Goal: Information Seeking & Learning: Check status

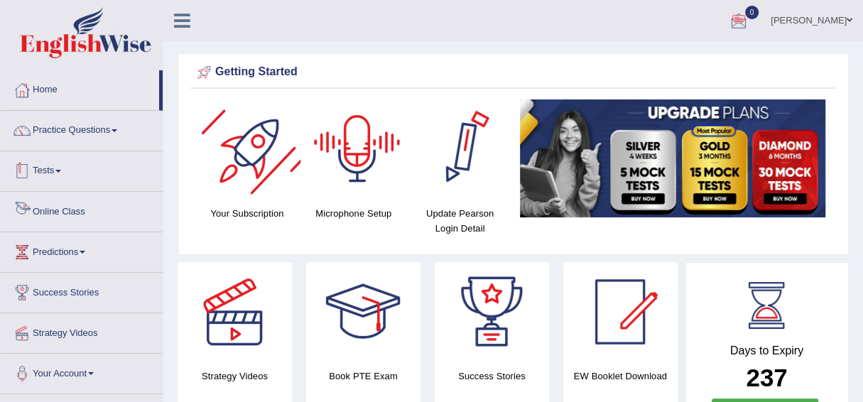
click at [40, 169] on link "Tests" at bounding box center [82, 169] width 162 height 36
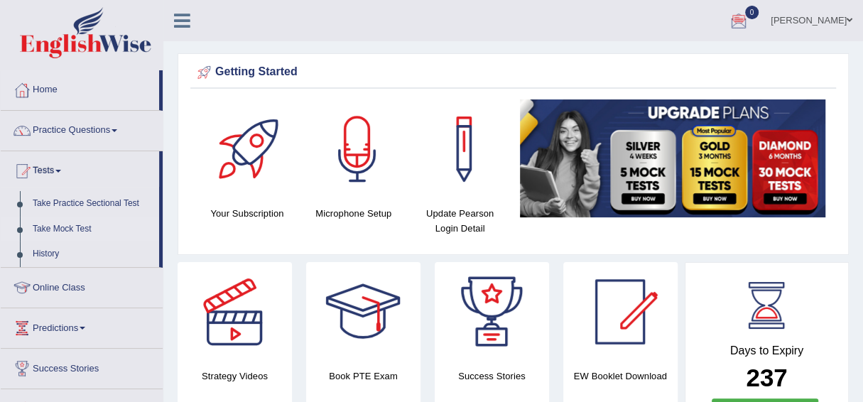
click at [41, 228] on link "Take Mock Test" at bounding box center [92, 230] width 133 height 26
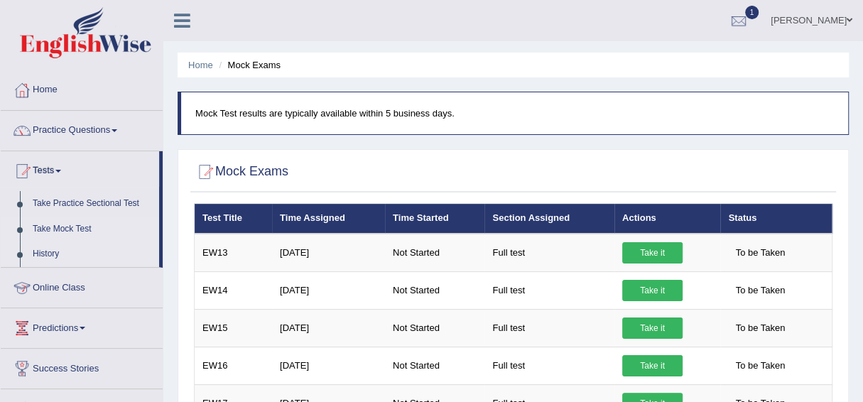
click at [43, 251] on link "History" at bounding box center [92, 254] width 133 height 26
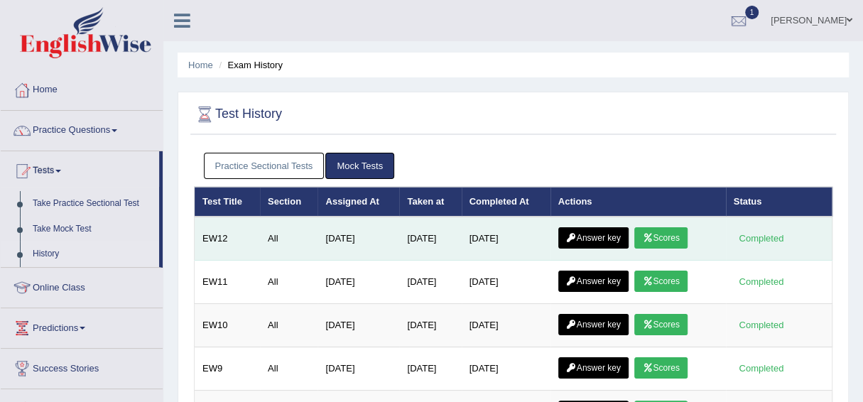
click at [673, 234] on link "Scores" at bounding box center [660, 237] width 53 height 21
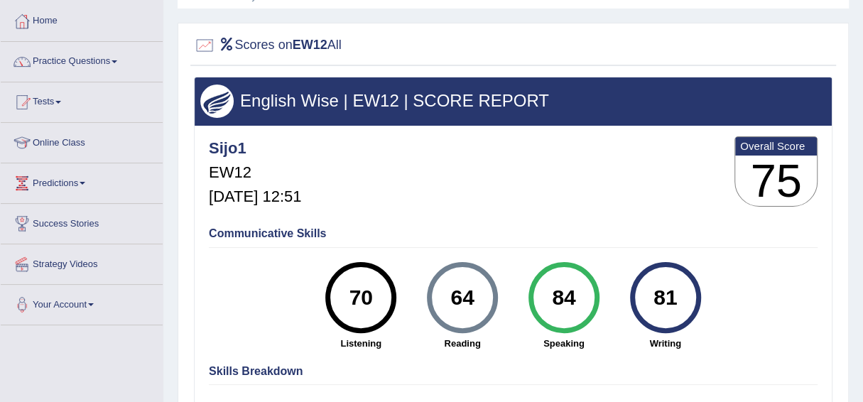
scroll to position [68, 0]
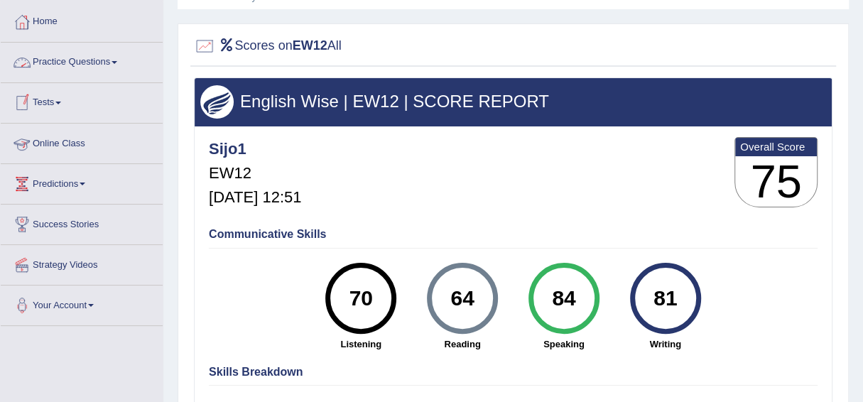
click at [70, 98] on link "Tests" at bounding box center [82, 101] width 162 height 36
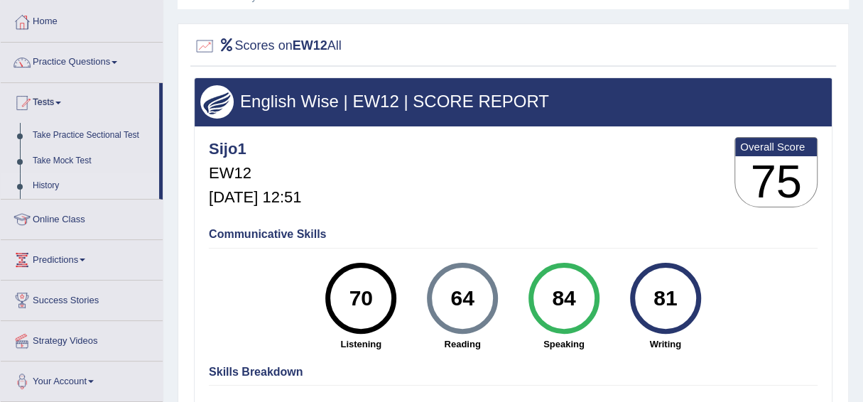
click at [50, 181] on link "History" at bounding box center [92, 186] width 133 height 26
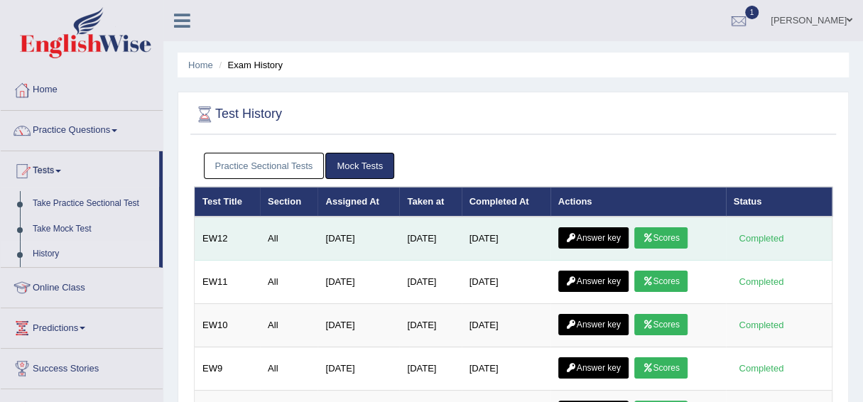
click at [614, 234] on link "Answer key" at bounding box center [593, 237] width 70 height 21
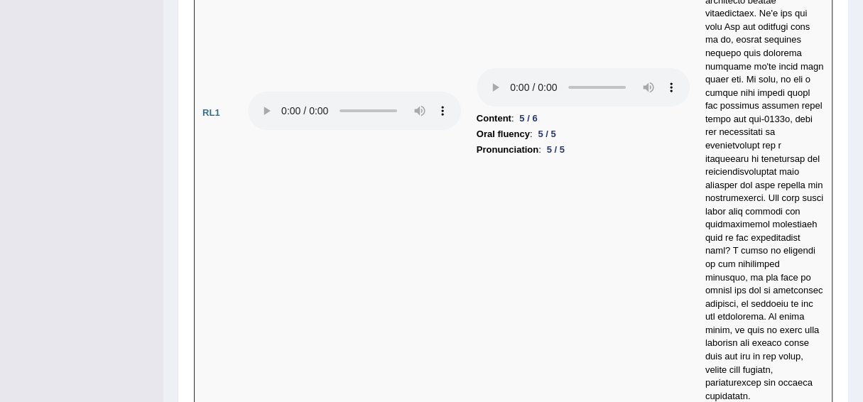
scroll to position [3457, 0]
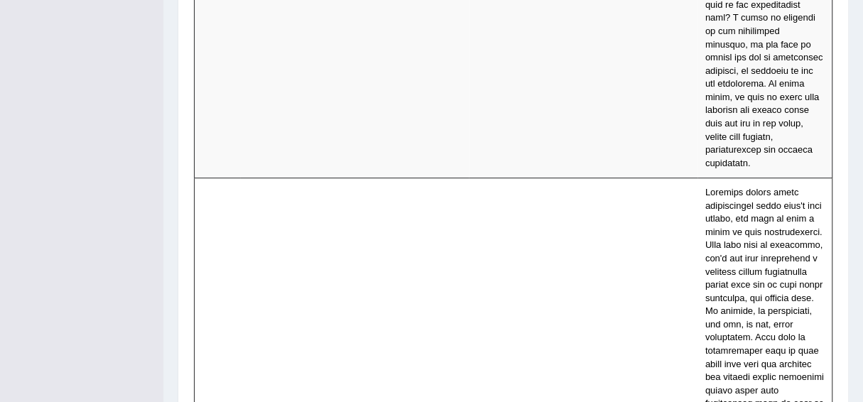
drag, startPoint x: 869, startPoint y: 21, endPoint x: 855, endPoint y: 183, distance: 162.5
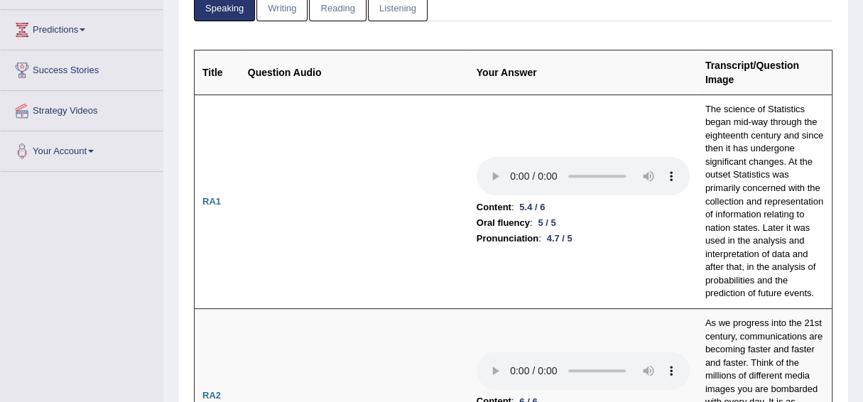
scroll to position [0, 0]
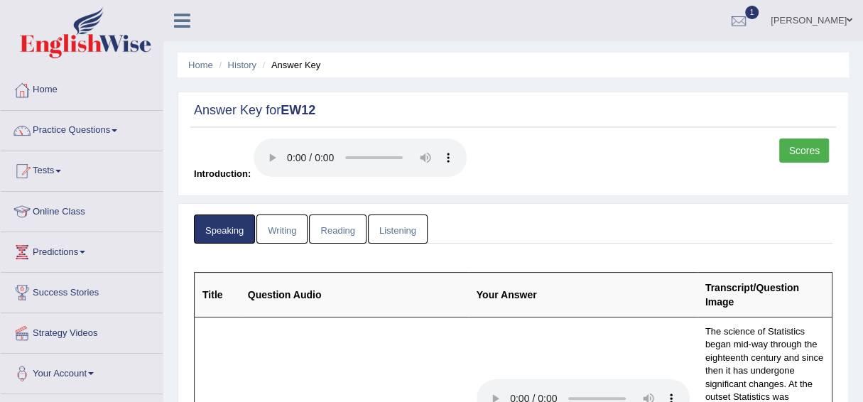
click at [337, 229] on link "Reading" at bounding box center [337, 228] width 57 height 29
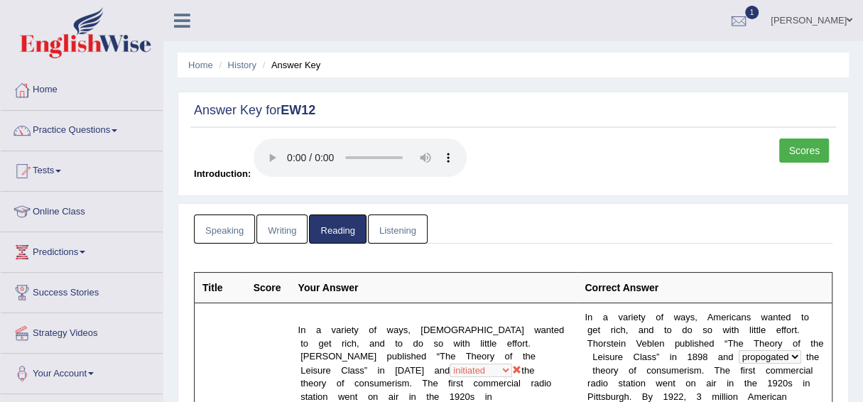
click at [392, 228] on link "Listening" at bounding box center [398, 228] width 60 height 29
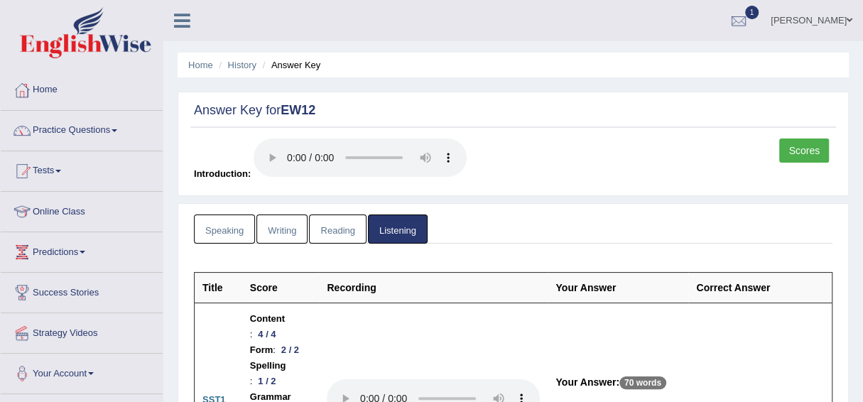
click at [812, 138] on link "Scores" at bounding box center [804, 150] width 50 height 24
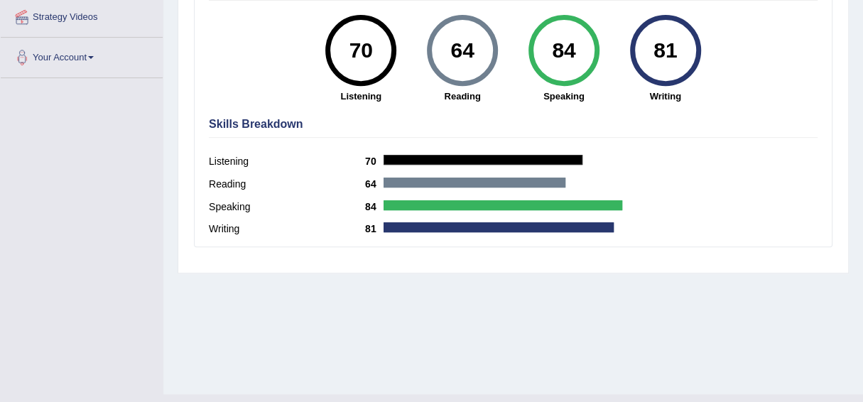
scroll to position [343, 0]
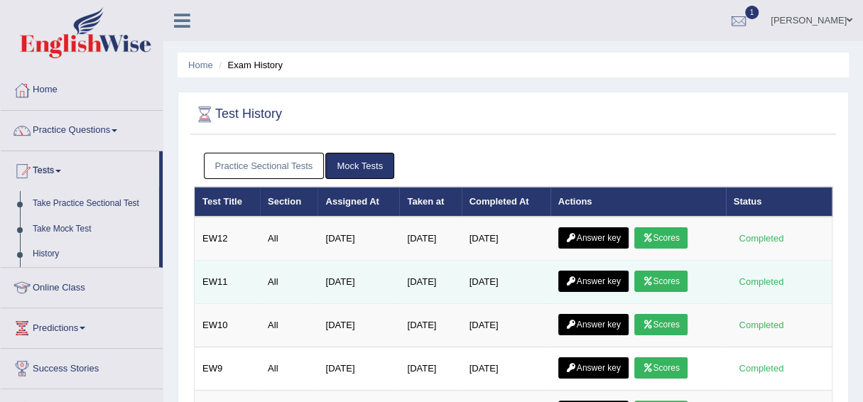
click at [675, 275] on link "Scores" at bounding box center [660, 281] width 53 height 21
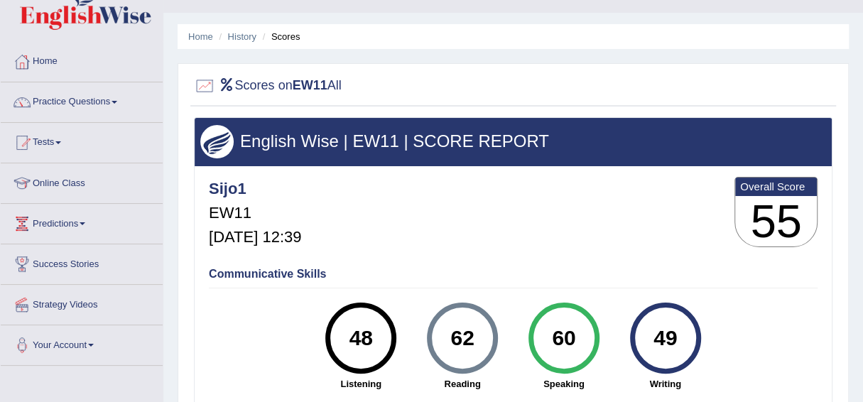
scroll to position [34, 0]
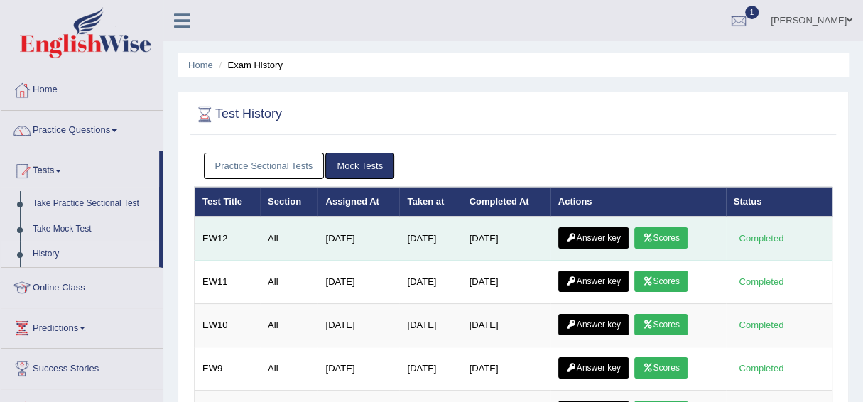
click at [660, 237] on link "Scores" at bounding box center [660, 237] width 53 height 21
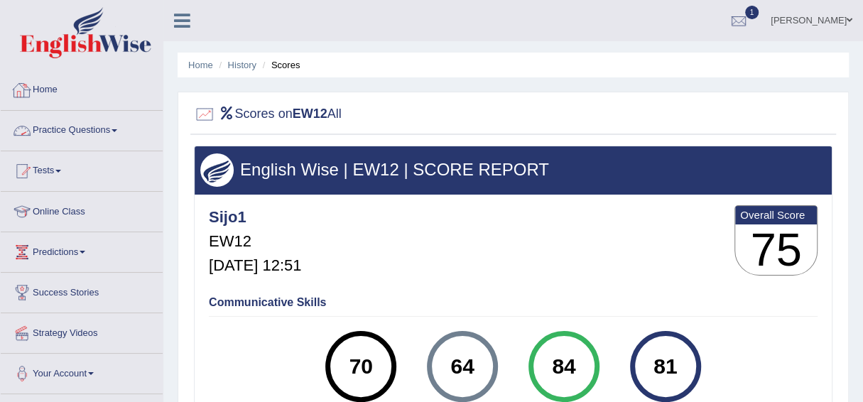
click at [62, 125] on link "Practice Questions" at bounding box center [82, 129] width 162 height 36
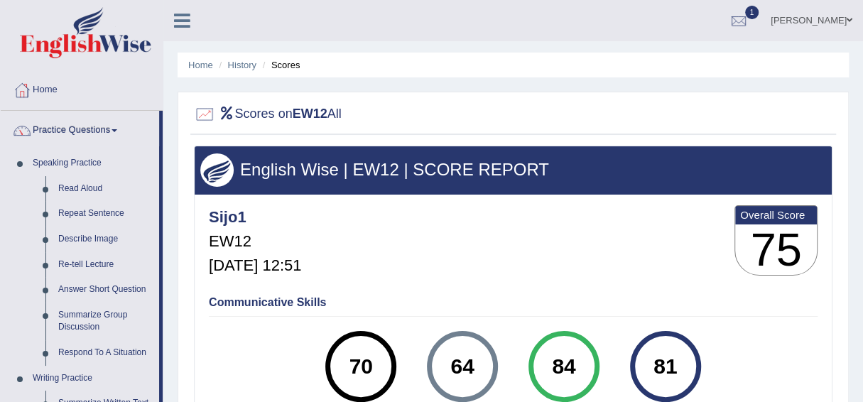
drag, startPoint x: 161, startPoint y: 151, endPoint x: 173, endPoint y: 200, distance: 50.3
click at [178, 207] on div "Toggle navigation Home Practice Questions Speaking Practice Read Aloud Repeat S…" at bounding box center [431, 369] width 863 height 739
click at [441, 100] on div at bounding box center [513, 114] width 638 height 29
click at [50, 87] on link "Home" at bounding box center [82, 88] width 162 height 36
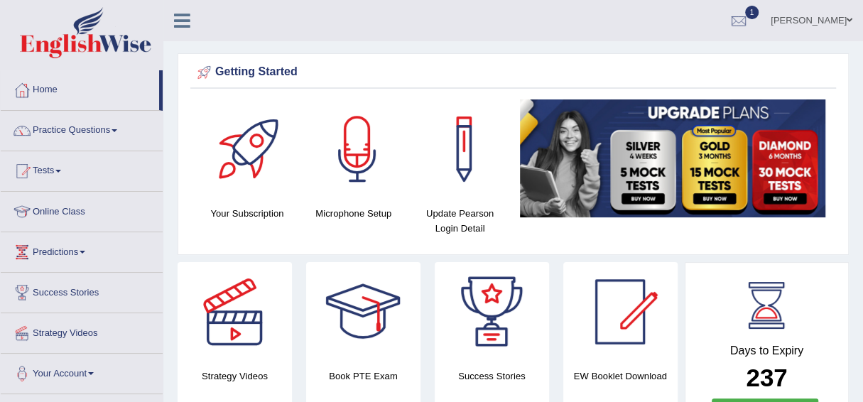
click at [48, 165] on link "Tests" at bounding box center [82, 169] width 162 height 36
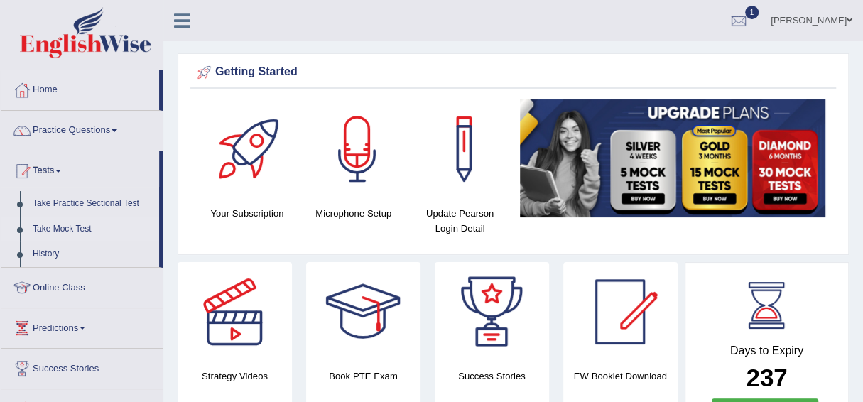
click at [73, 227] on link "Take Mock Test" at bounding box center [92, 230] width 133 height 26
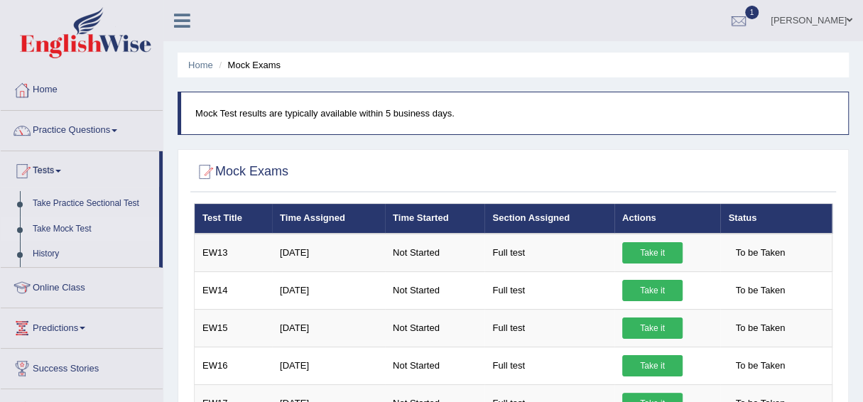
click at [476, 112] on p "Mock Test results are typically available within 5 business days." at bounding box center [514, 113] width 638 height 13
click at [457, 121] on blockquote "Mock Test results are typically available within 5 business days." at bounding box center [513, 113] width 671 height 43
click at [749, 14] on div at bounding box center [738, 21] width 21 height 21
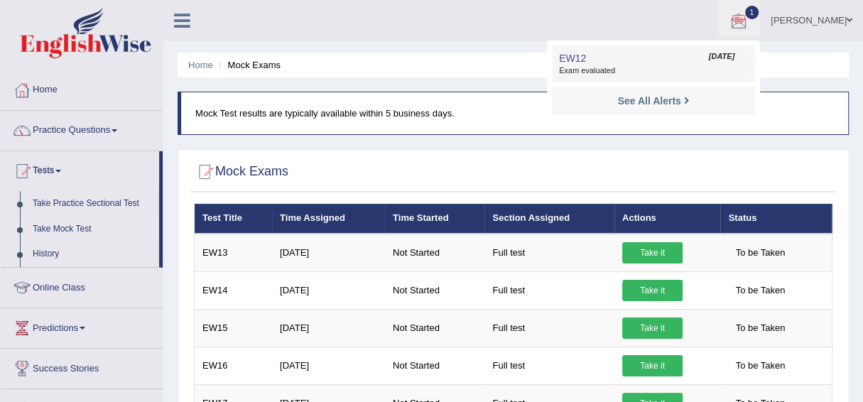
click at [696, 58] on link "EW12 Aug 24, 2025 Exam evaluated" at bounding box center [653, 64] width 196 height 30
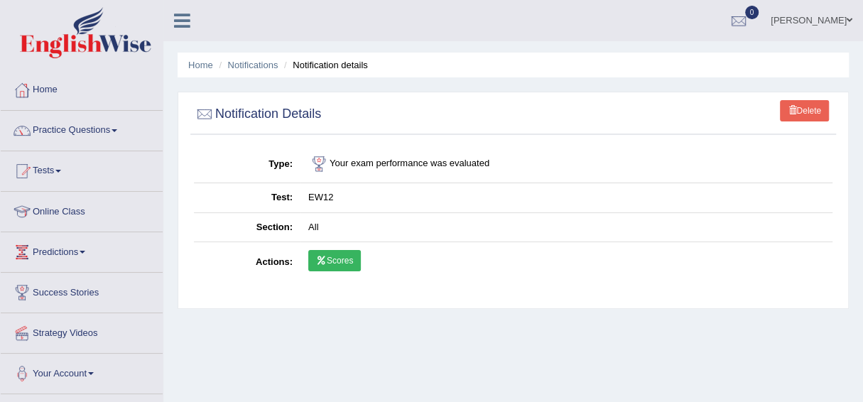
click at [334, 260] on link "Scores" at bounding box center [334, 260] width 53 height 21
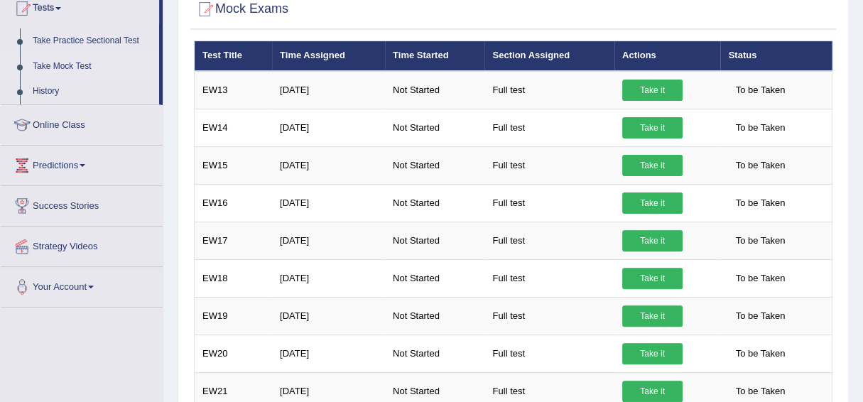
click at [851, 200] on div "Home Mock Exams Mock Test results are typically available within 5 business day…" at bounding box center [512, 405] width 699 height 1137
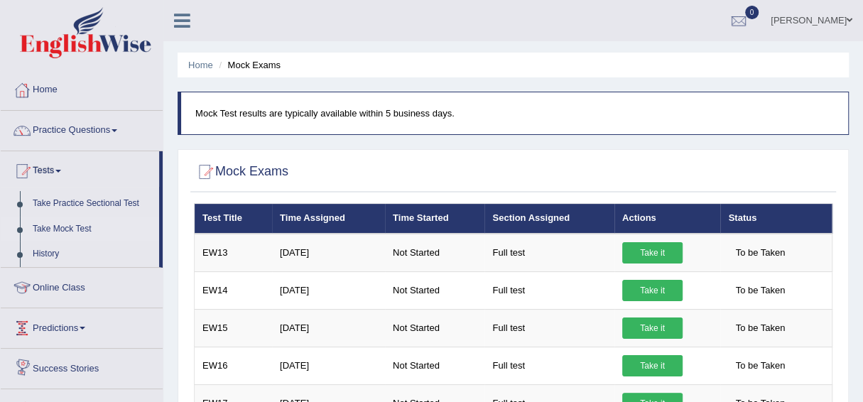
click at [87, 366] on link "Success Stories" at bounding box center [82, 367] width 162 height 36
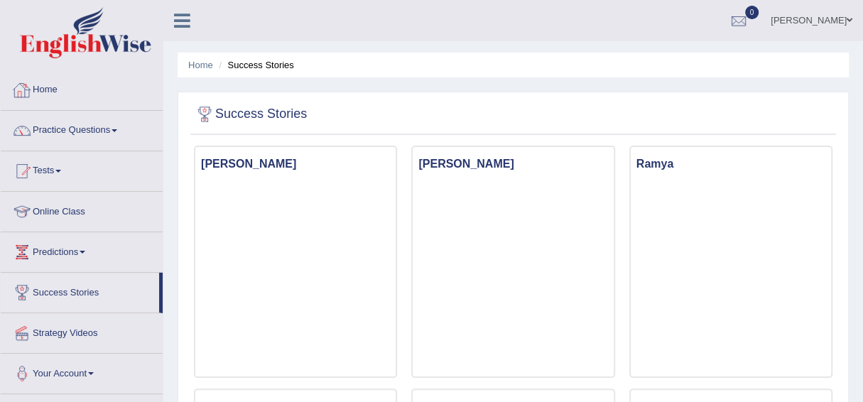
click at [55, 89] on link "Home" at bounding box center [82, 88] width 162 height 36
